Goal: Task Accomplishment & Management: Use online tool/utility

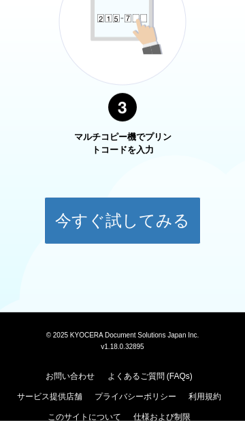
click at [135, 221] on button "今すぐ試してみる" at bounding box center [122, 221] width 156 height 48
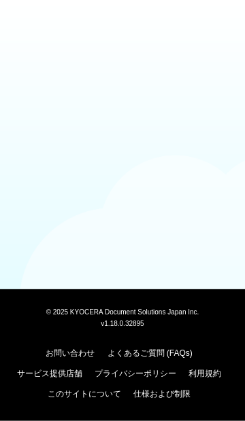
scroll to position [109, 0]
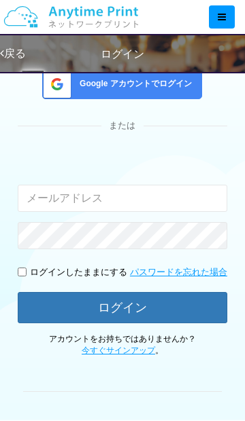
click at [154, 196] on input "email" at bounding box center [122, 198] width 209 height 27
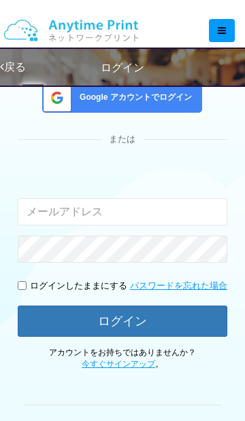
scroll to position [95, 0]
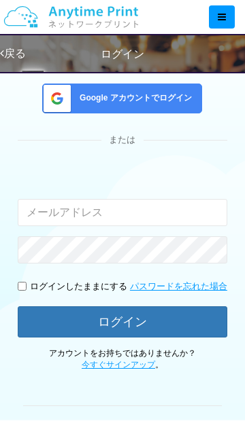
click at [156, 99] on span "Google アカウントでログイン" at bounding box center [133, 98] width 118 height 12
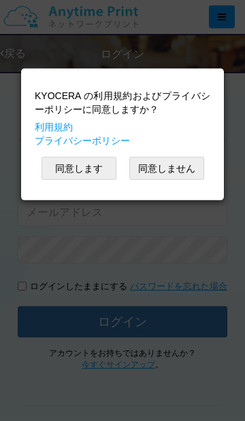
click at [181, 178] on button "同意しません" at bounding box center [166, 168] width 75 height 23
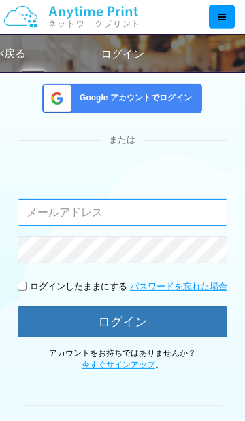
click at [160, 211] on input "email" at bounding box center [122, 212] width 209 height 27
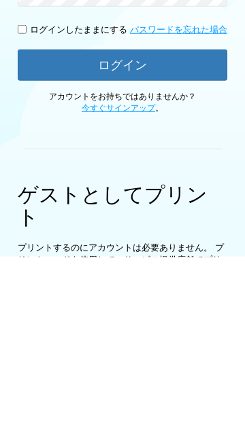
scroll to position [0, 0]
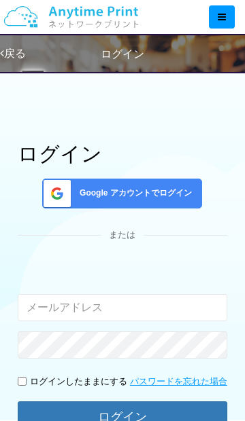
click at [220, 25] on div at bounding box center [222, 16] width 26 height 23
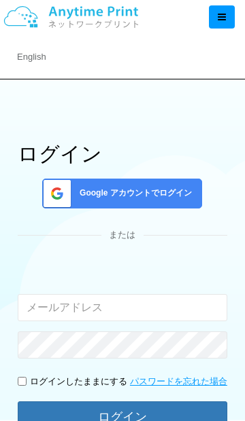
click at [35, 58] on link "English" at bounding box center [118, 57] width 236 height 34
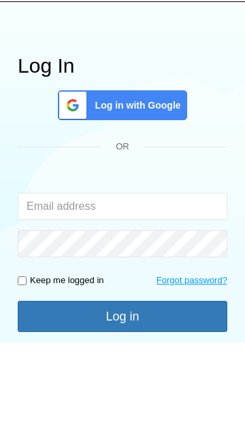
scroll to position [88, 0]
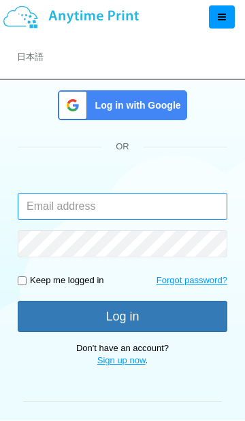
click at [109, 206] on input "email" at bounding box center [122, 206] width 209 height 27
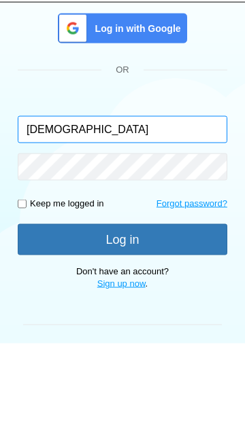
type input "[DEMOGRAPHIC_DATA]"
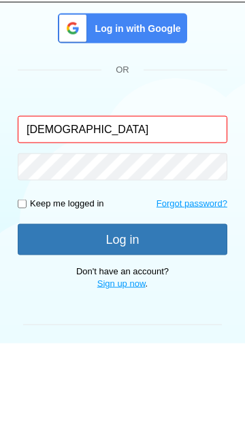
click at [111, 98] on span "Log in with Google" at bounding box center [135, 105] width 91 height 14
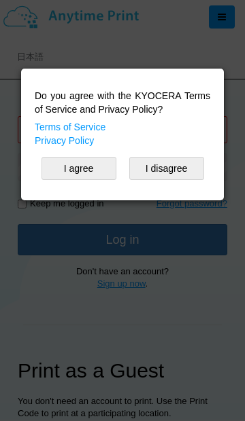
click at [73, 170] on button "I agree" at bounding box center [78, 168] width 75 height 23
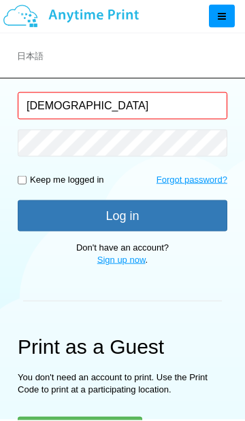
scroll to position [190, 0]
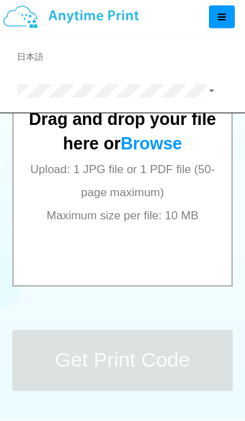
scroll to position [597, 0]
click at [172, 224] on div "Drag and drop your file here or Browse Upload: 1 JPG file or 1 PDF file (50-pag…" at bounding box center [122, 150] width 190 height 154
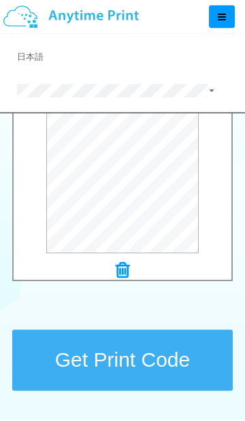
click at [149, 363] on button "Get Print Code" at bounding box center [122, 360] width 220 height 61
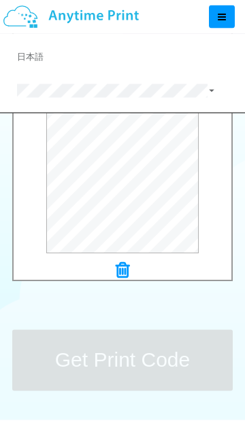
scroll to position [0, 0]
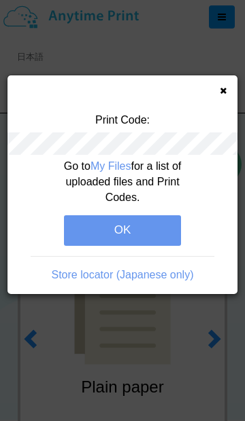
click at [149, 230] on button "OK" at bounding box center [122, 230] width 117 height 30
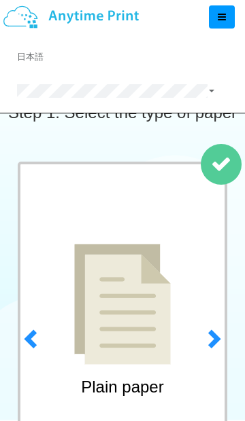
click at [215, 344] on span at bounding box center [212, 338] width 20 height 20
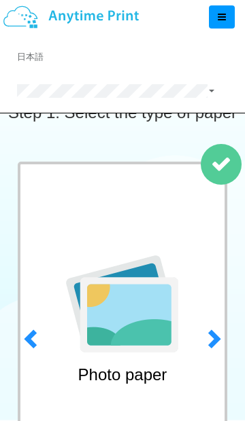
click at [217, 341] on span at bounding box center [212, 338] width 20 height 20
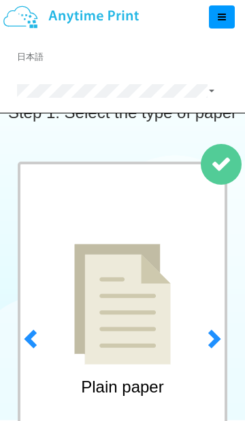
click at [220, 348] on span at bounding box center [212, 338] width 20 height 20
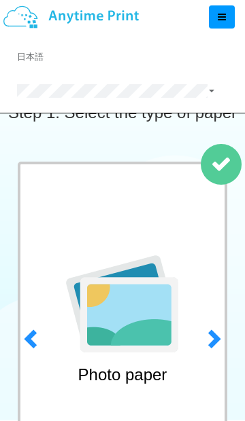
click at [34, 343] on span at bounding box center [32, 338] width 20 height 20
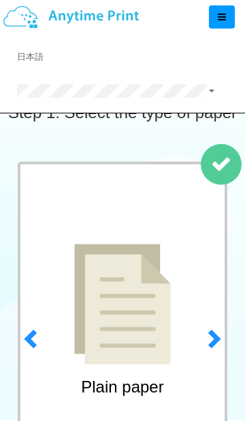
click at [144, 326] on img at bounding box center [122, 304] width 96 height 121
click at [139, 312] on img at bounding box center [122, 304] width 96 height 121
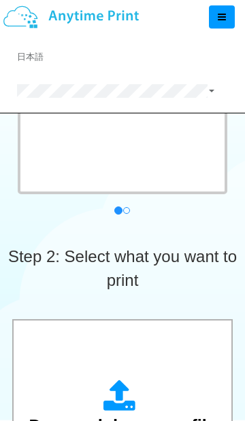
scroll to position [289, 0]
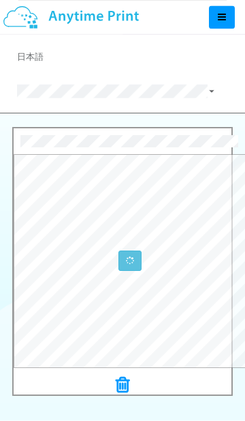
scroll to position [482, 0]
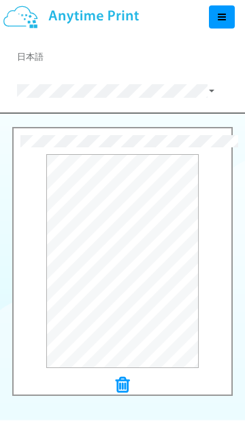
click at [0, 0] on button "Preview" at bounding box center [0, 0] width 0 height 0
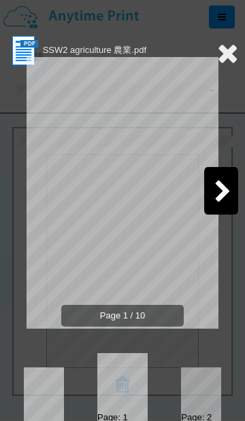
click at [217, 196] on icon at bounding box center [222, 193] width 17 height 24
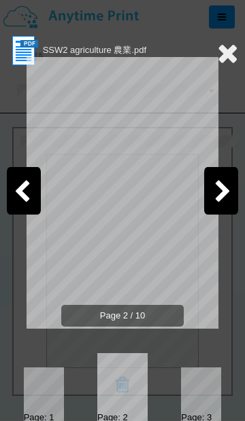
click at [222, 192] on icon at bounding box center [222, 193] width 17 height 24
click at [218, 199] on icon at bounding box center [222, 193] width 17 height 24
click at [223, 197] on icon at bounding box center [222, 193] width 17 height 24
click at [224, 196] on icon at bounding box center [222, 193] width 17 height 24
click at [227, 193] on icon at bounding box center [222, 193] width 17 height 24
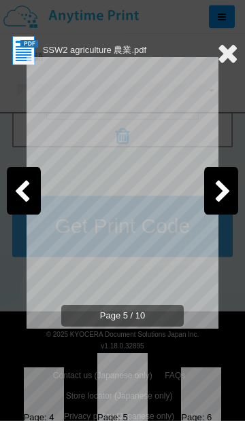
scroll to position [744, 0]
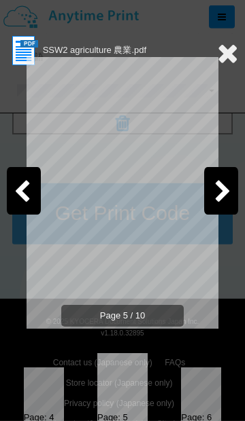
click at [228, 190] on icon at bounding box center [222, 193] width 17 height 24
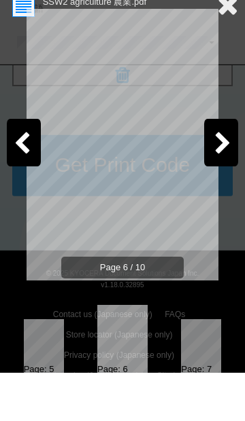
scroll to position [793, 0]
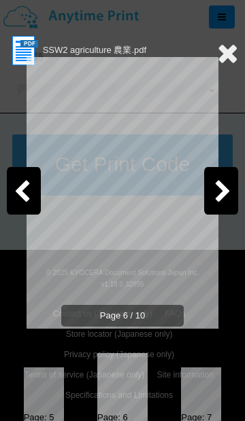
click at [227, 181] on icon at bounding box center [222, 193] width 17 height 24
click at [223, 199] on icon at bounding box center [222, 193] width 17 height 24
click at [224, 193] on icon at bounding box center [222, 193] width 17 height 24
click at [219, 193] on icon at bounding box center [222, 193] width 17 height 24
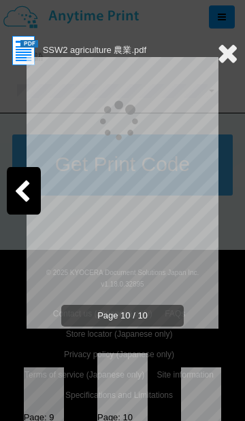
click at [224, 198] on div "Page 10 / 10" at bounding box center [122, 204] width 231 height 272
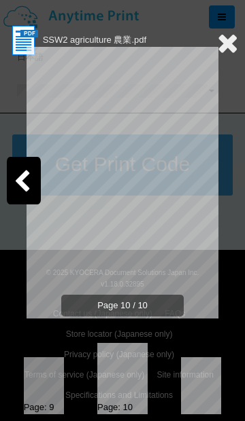
scroll to position [10, 0]
click at [231, 46] on icon at bounding box center [227, 42] width 21 height 27
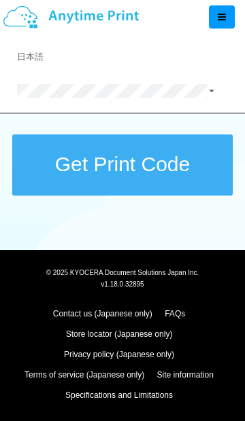
click at [175, 168] on button "Get Print Code" at bounding box center [122, 164] width 220 height 61
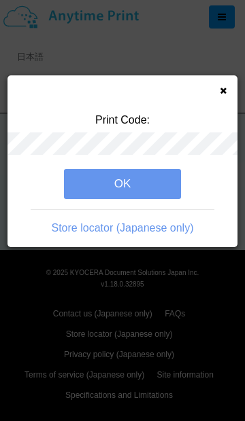
scroll to position [0, 0]
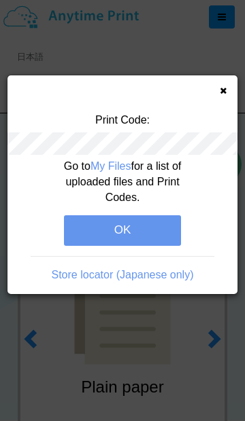
click at [132, 222] on button "OK" at bounding box center [122, 230] width 117 height 30
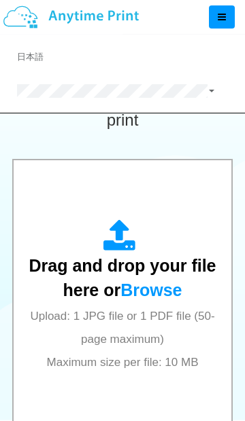
scroll to position [450, 0]
click at [145, 305] on div "Drag and drop your file here or Browse Upload: 1 JPG file or 1 PDF file (50-pag…" at bounding box center [122, 296] width 190 height 154
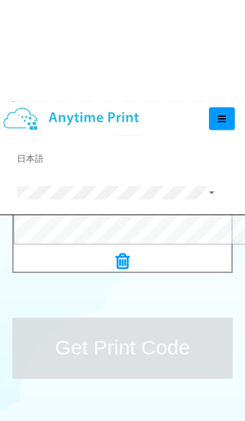
scroll to position [610, 0]
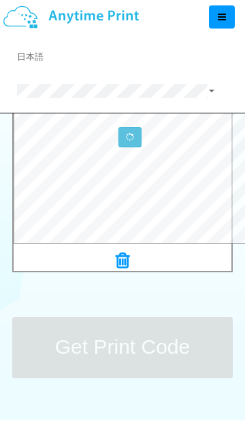
click at [221, 14] on icon at bounding box center [221, 17] width 8 height 10
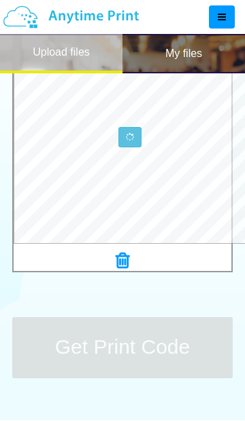
click at [191, 57] on h2 "My files" at bounding box center [183, 54] width 37 height 12
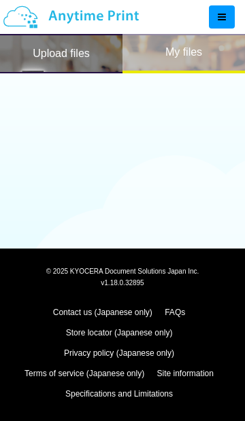
scroll to position [150, 0]
click at [65, 56] on h2 "Upload files" at bounding box center [61, 54] width 57 height 12
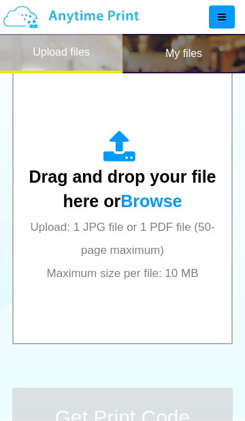
scroll to position [538, 0]
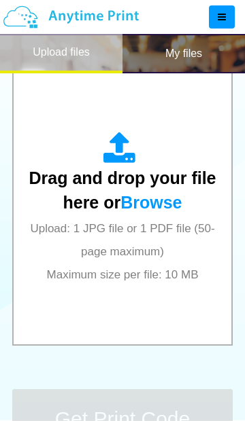
click at [134, 211] on span "Browse" at bounding box center [150, 202] width 61 height 19
